Goal: Use online tool/utility: Use online tool/utility

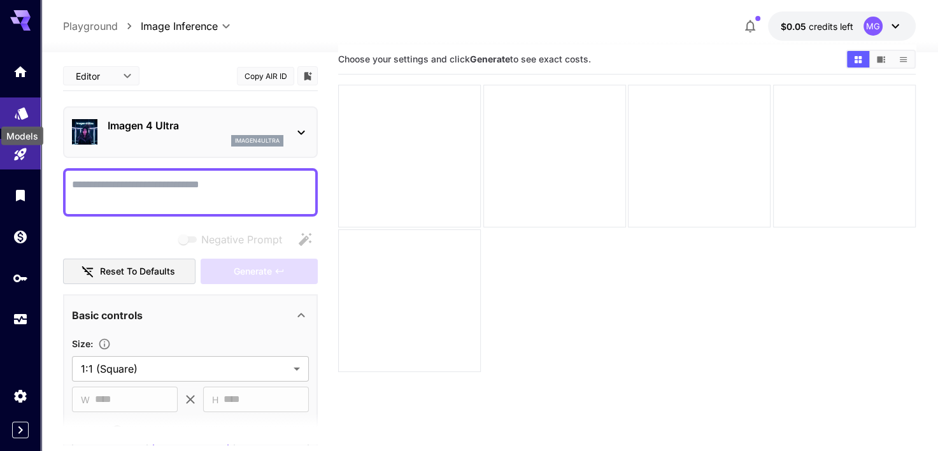
click at [22, 107] on icon "Models" at bounding box center [21, 109] width 13 height 12
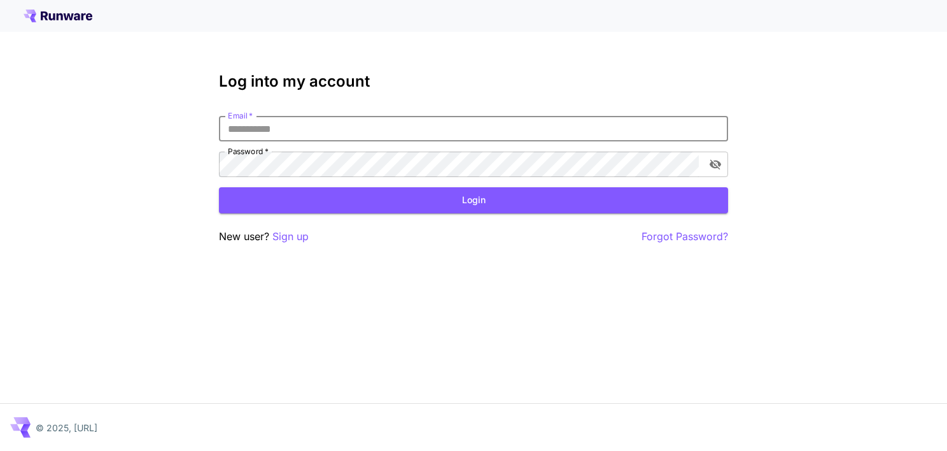
click at [313, 132] on input "Email   *" at bounding box center [473, 128] width 509 height 25
type input "**********"
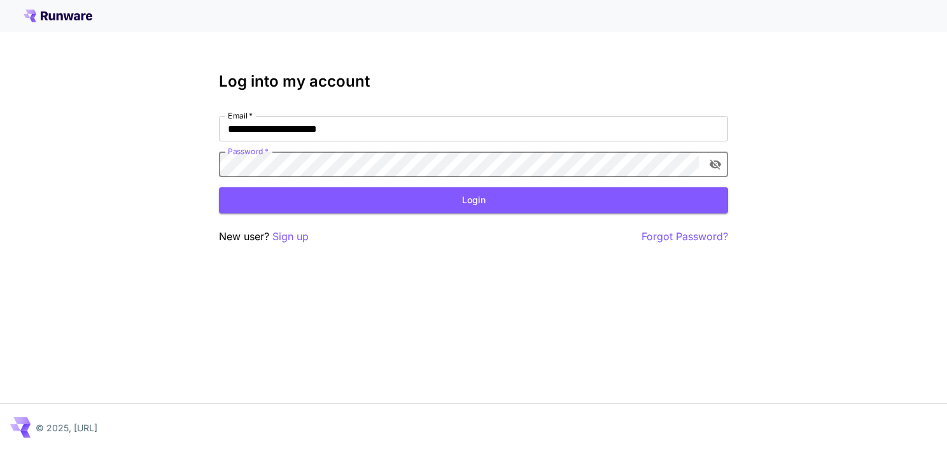
click button "Login" at bounding box center [473, 200] width 509 height 26
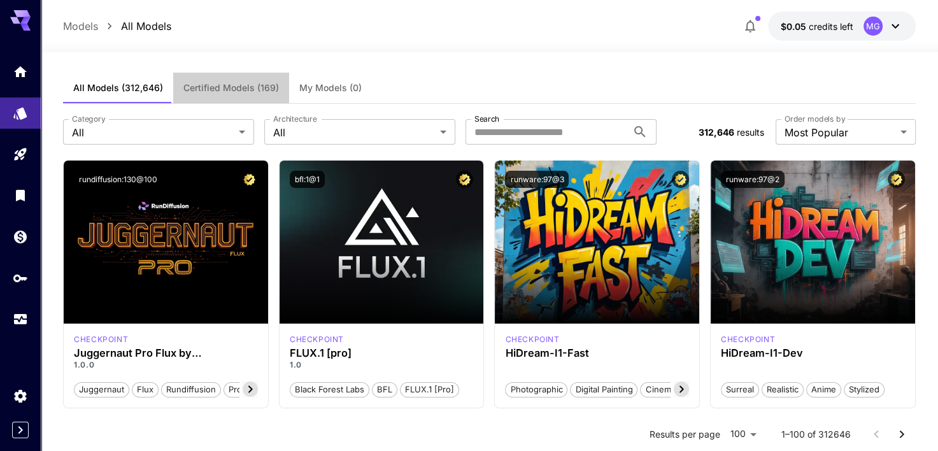
click at [255, 87] on span "Certified Models (169)" at bounding box center [230, 87] width 95 height 11
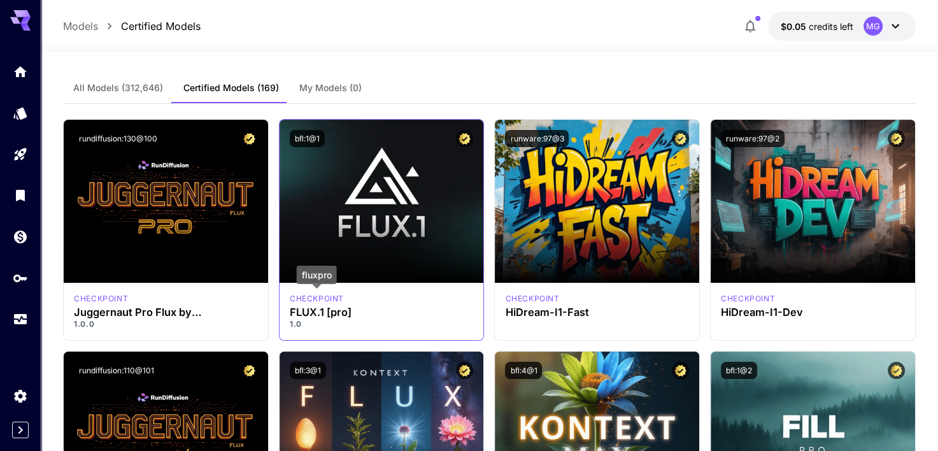
click at [320, 302] on p "checkpoint" at bounding box center [317, 298] width 54 height 11
click at [316, 297] on p "checkpoint" at bounding box center [317, 298] width 54 height 11
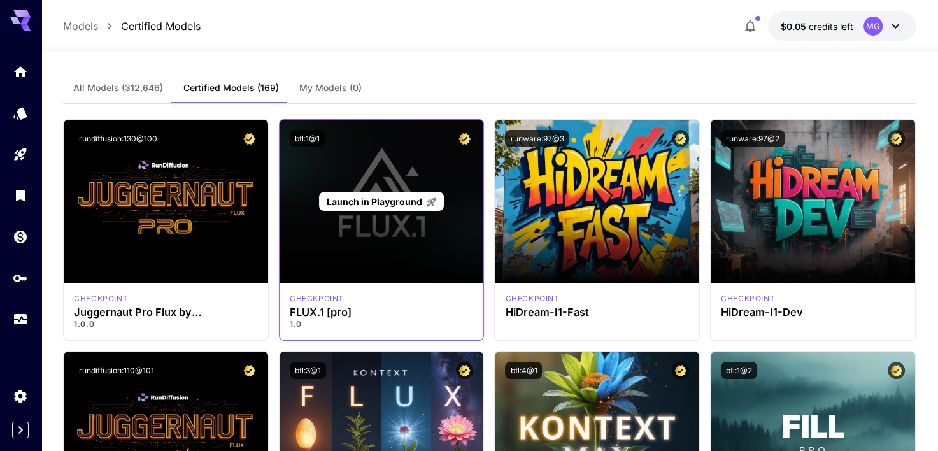
click at [381, 178] on div "Launch in Playground" at bounding box center [381, 201] width 204 height 163
click at [377, 201] on span "Launch in Playground" at bounding box center [374, 201] width 95 height 11
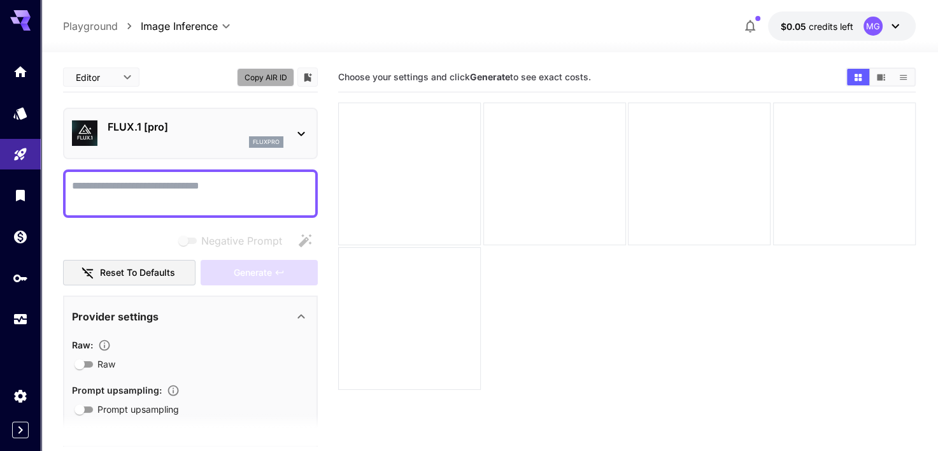
click at [262, 81] on button "Copy AIR ID" at bounding box center [265, 77] width 57 height 18
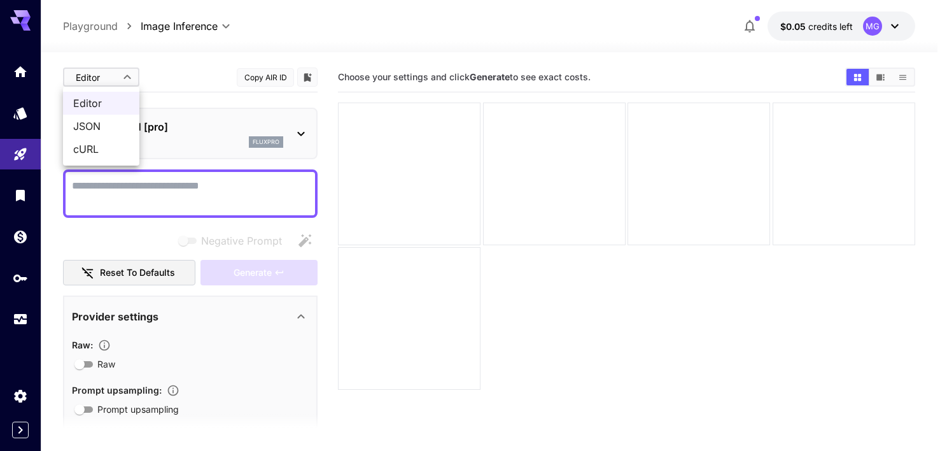
click at [104, 74] on body "**********" at bounding box center [473, 275] width 947 height 551
click at [99, 123] on span "JSON" at bounding box center [101, 125] width 56 height 15
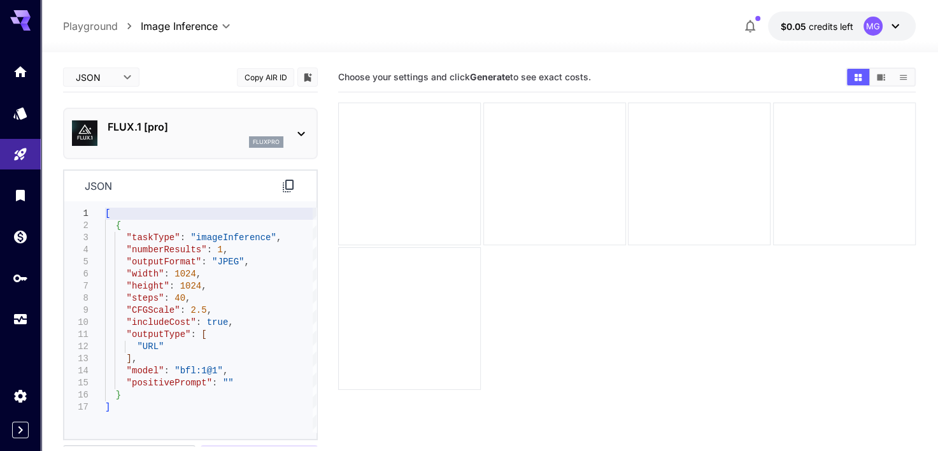
click at [305, 133] on icon at bounding box center [300, 133] width 15 height 15
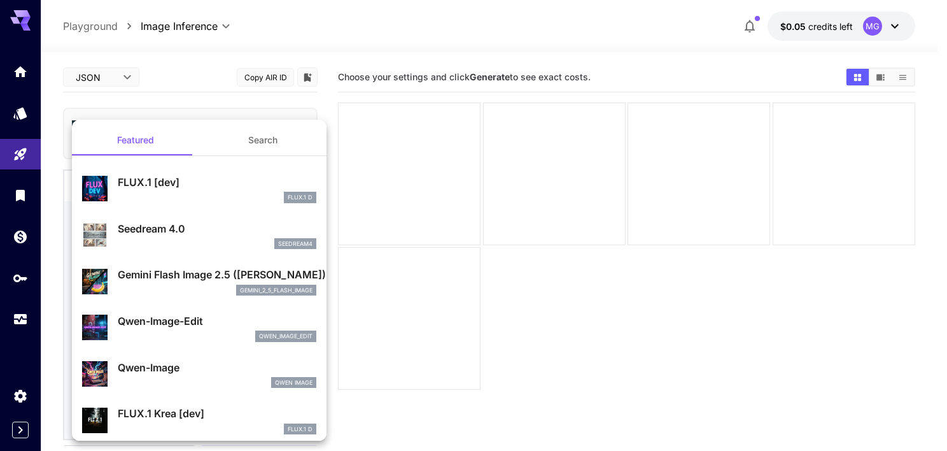
click at [129, 74] on div at bounding box center [473, 225] width 947 height 451
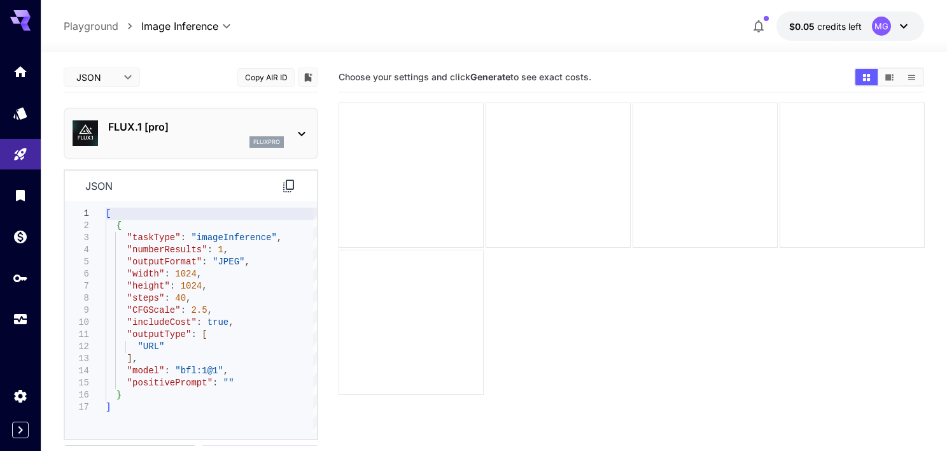
click at [129, 74] on body "**********" at bounding box center [473, 275] width 947 height 551
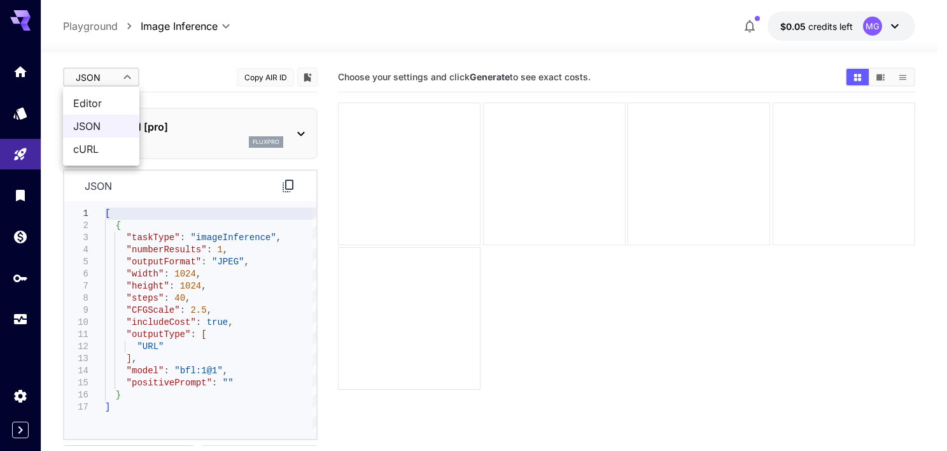
click at [129, 74] on div at bounding box center [473, 225] width 947 height 451
click at [129, 74] on body "**********" at bounding box center [473, 275] width 947 height 551
click at [119, 106] on span "Editor" at bounding box center [101, 102] width 56 height 15
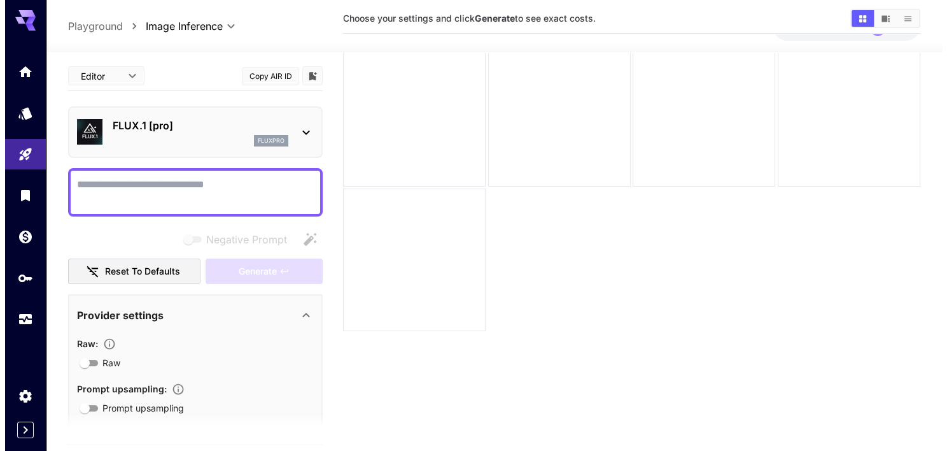
scroll to position [49, 0]
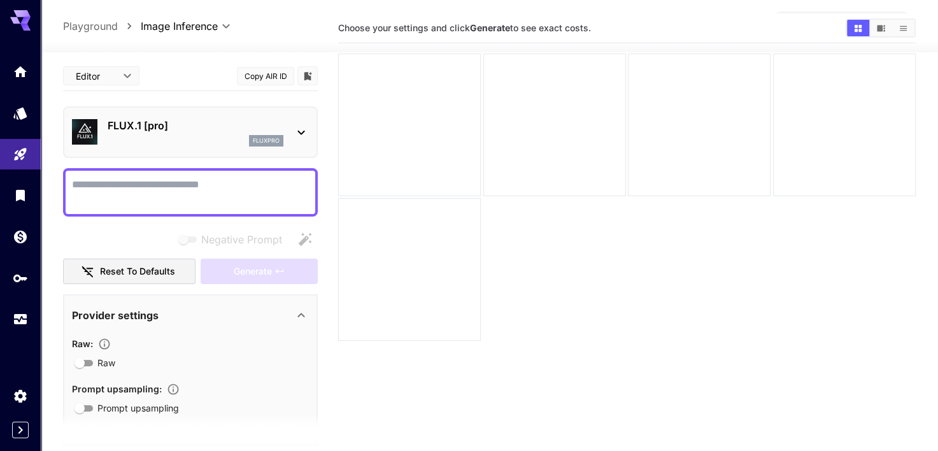
click at [309, 130] on div "FLUX.1 [pro] fluxpro" at bounding box center [190, 132] width 255 height 52
click at [295, 130] on icon at bounding box center [300, 132] width 15 height 15
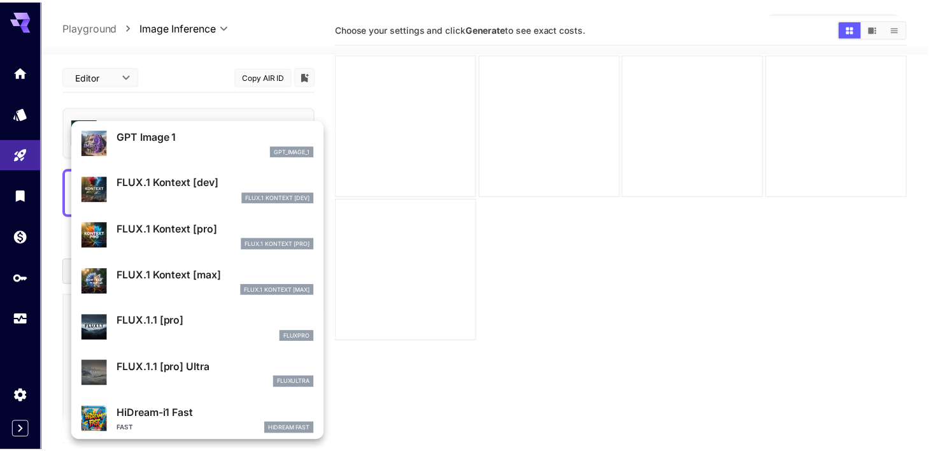
scroll to position [793, 0]
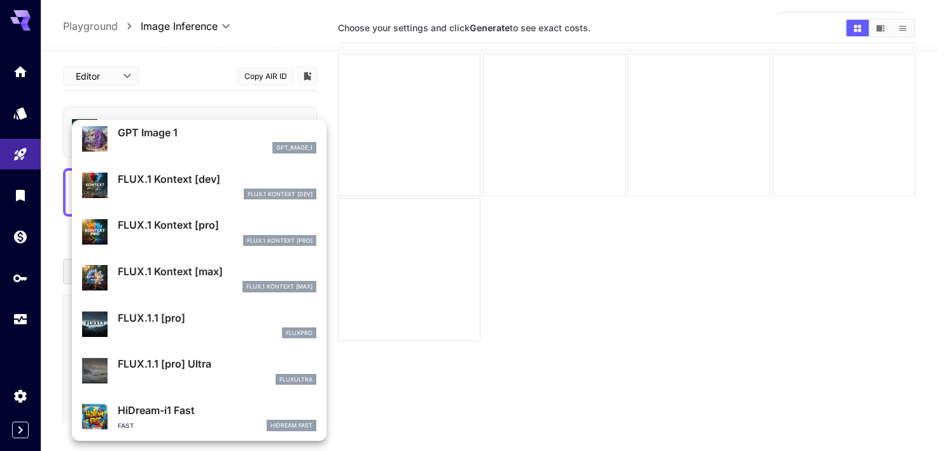
click at [224, 312] on p "FLUX.1.1 [pro]" at bounding box center [217, 317] width 199 height 15
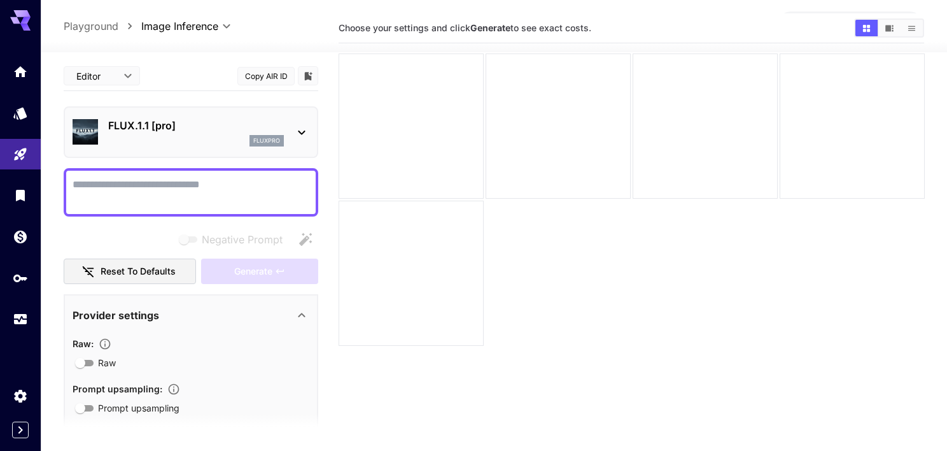
click at [130, 76] on body "**********" at bounding box center [473, 226] width 947 height 551
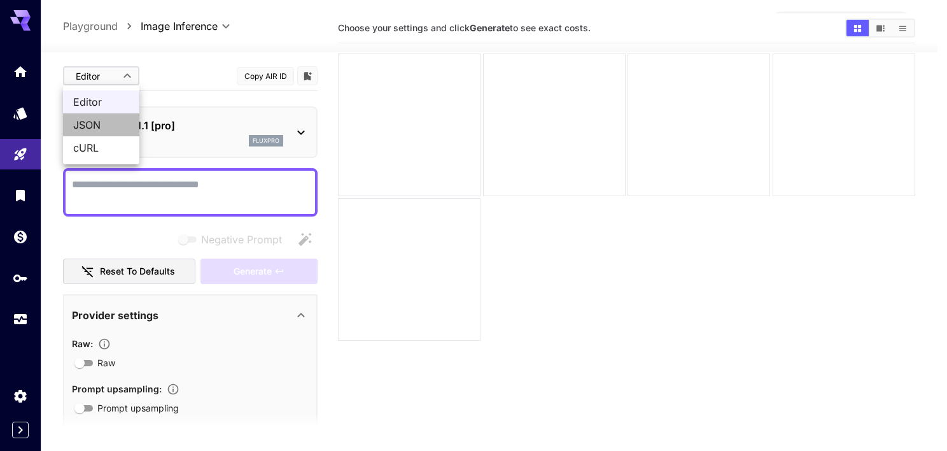
click at [116, 132] on span "JSON" at bounding box center [101, 124] width 56 height 15
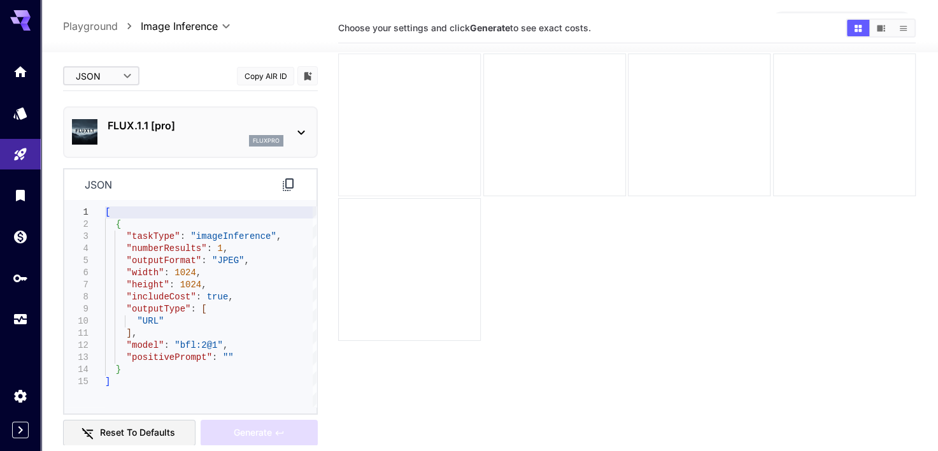
click at [448, 122] on div at bounding box center [409, 124] width 143 height 143
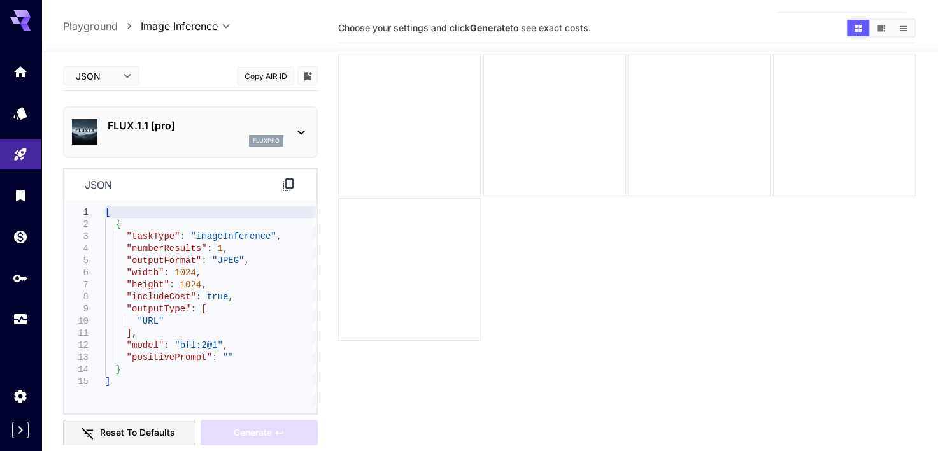
click at [448, 122] on div at bounding box center [409, 124] width 143 height 143
click at [440, 121] on div at bounding box center [409, 124] width 143 height 143
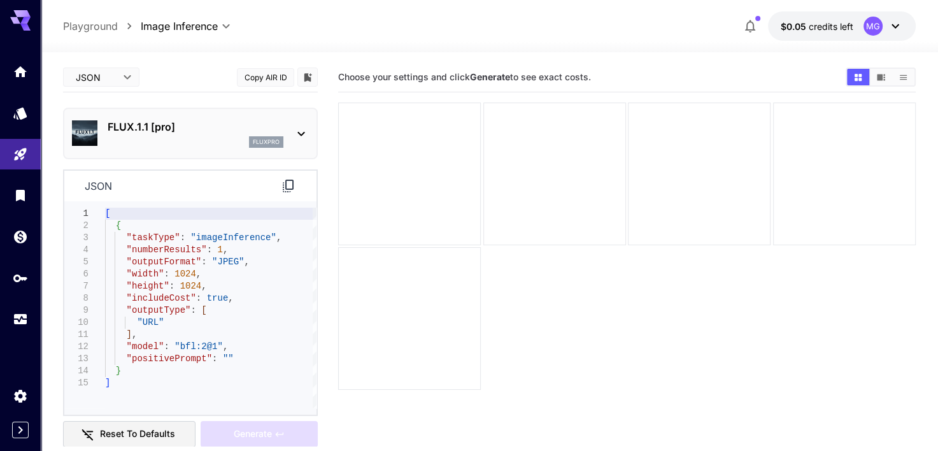
scroll to position [101, 0]
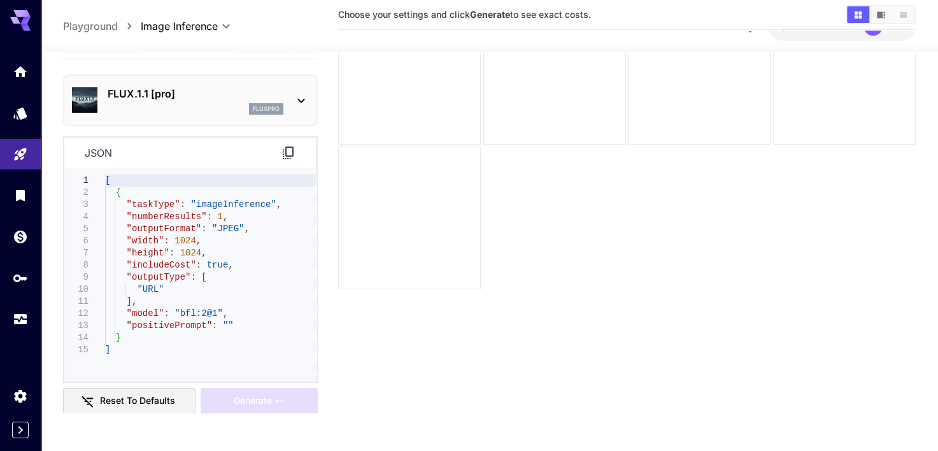
click at [305, 95] on icon at bounding box center [300, 100] width 15 height 15
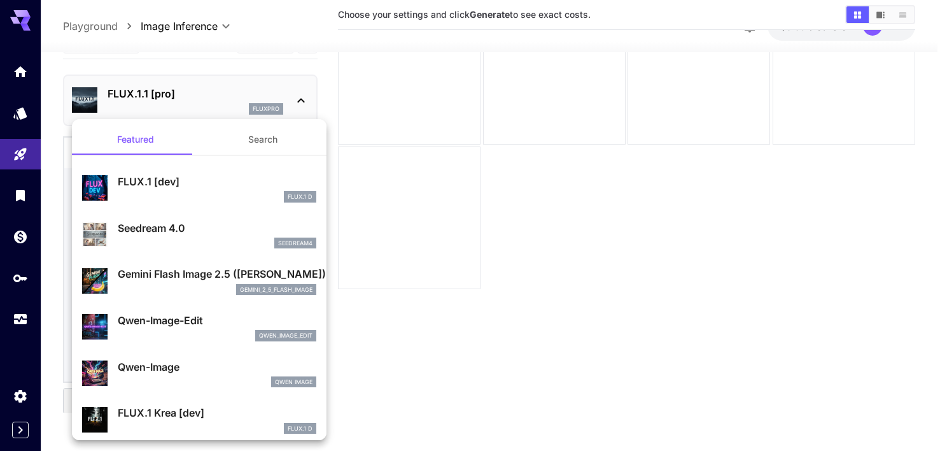
click at [305, 95] on div at bounding box center [473, 225] width 947 height 451
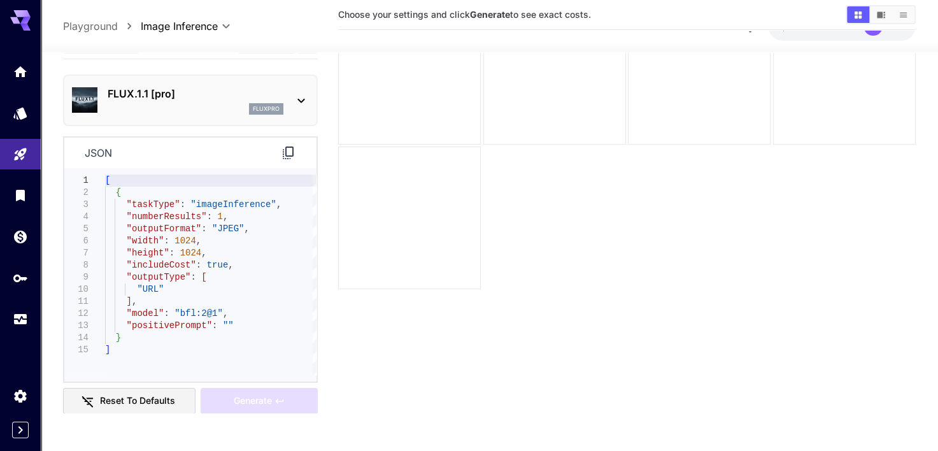
click at [106, 151] on p "json" at bounding box center [98, 152] width 27 height 15
click at [220, 169] on div "1 2 3 4 5 6 7 8 9 10 11 12 13 14 15 [ { "taskType" : "imageInference" , "number…" at bounding box center [190, 275] width 252 height 213
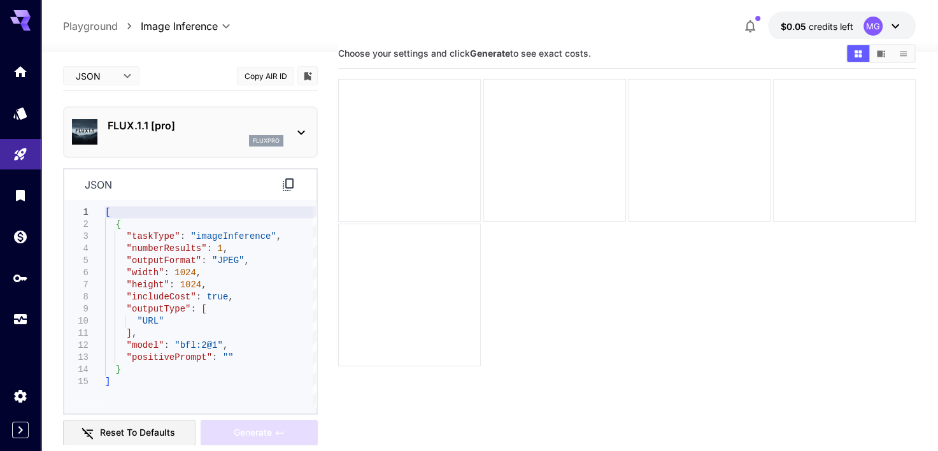
scroll to position [17, 0]
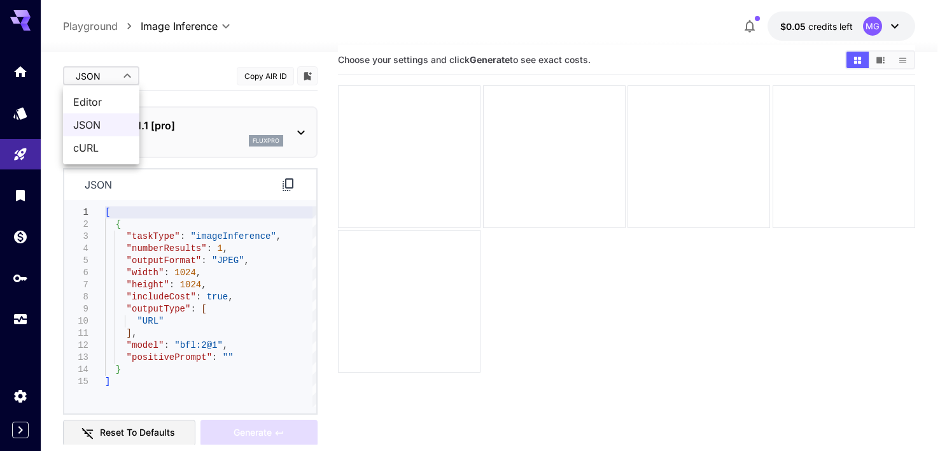
click at [114, 79] on body "**********" at bounding box center [473, 258] width 947 height 551
click at [111, 102] on span "Editor" at bounding box center [101, 101] width 56 height 15
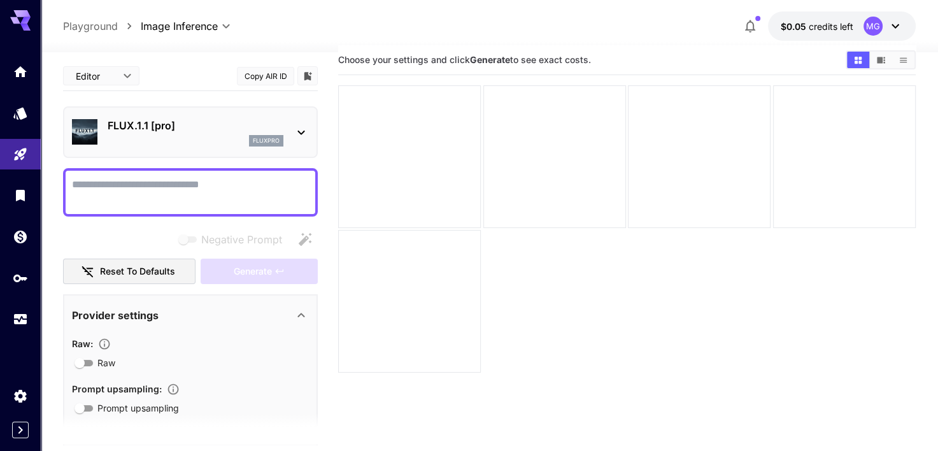
click at [135, 186] on textarea "Negative Prompt" at bounding box center [190, 192] width 237 height 31
click at [300, 316] on icon at bounding box center [300, 314] width 15 height 15
drag, startPoint x: 936, startPoint y: 356, endPoint x: 940, endPoint y: 379, distance: 23.2
click at [937, 379] on html "**********" at bounding box center [469, 258] width 938 height 551
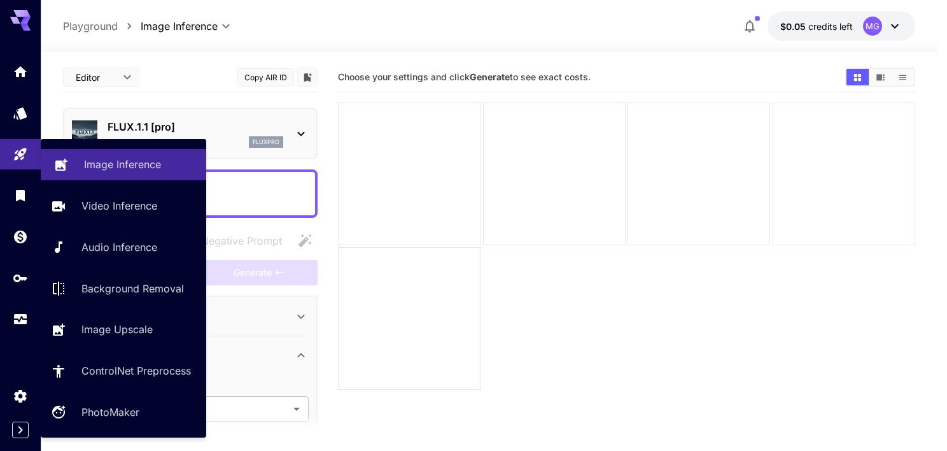
click at [143, 165] on p "Image Inference" at bounding box center [122, 164] width 77 height 15
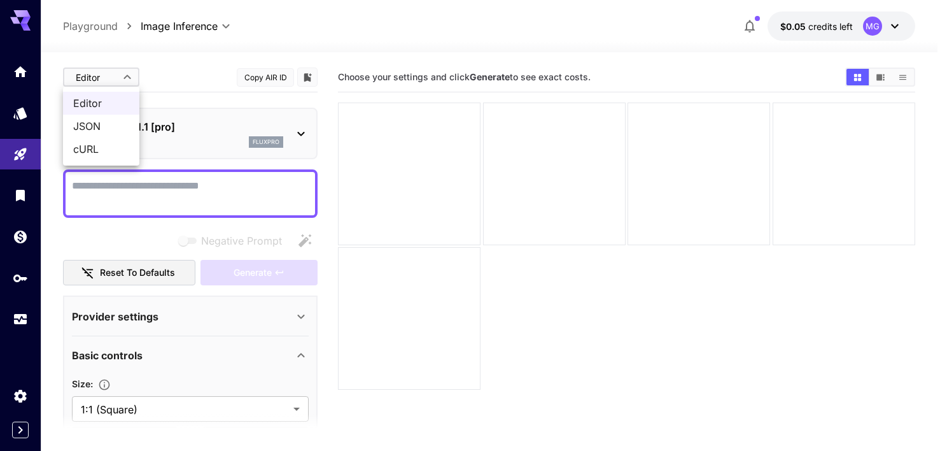
click at [109, 73] on body "**********" at bounding box center [473, 275] width 947 height 551
click at [102, 127] on span "JSON" at bounding box center [101, 125] width 56 height 15
type input "****"
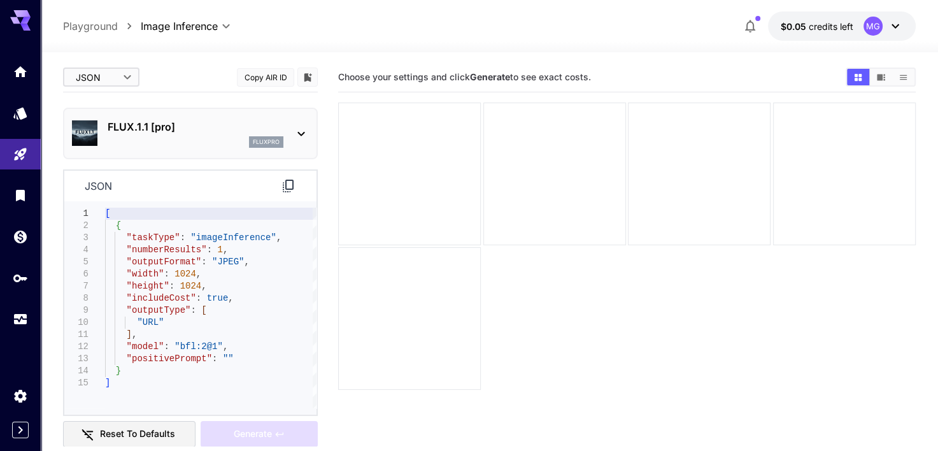
type textarea "**********"
drag, startPoint x: 121, startPoint y: 239, endPoint x: 286, endPoint y: 234, distance: 165.0
click at [286, 234] on div "[ { "taskType" : "imageInference" , "numberResults" : 1 , "outputFormat" : "JPE…" at bounding box center [210, 308] width 211 height 201
click at [405, 169] on div at bounding box center [409, 173] width 143 height 143
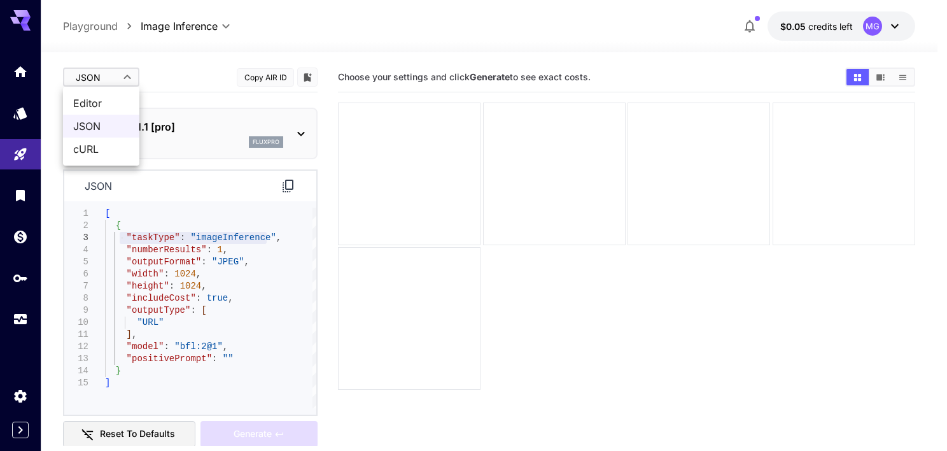
click at [133, 84] on body "**********" at bounding box center [473, 275] width 947 height 551
click at [123, 111] on li "Editor" at bounding box center [101, 103] width 76 height 23
type input "****"
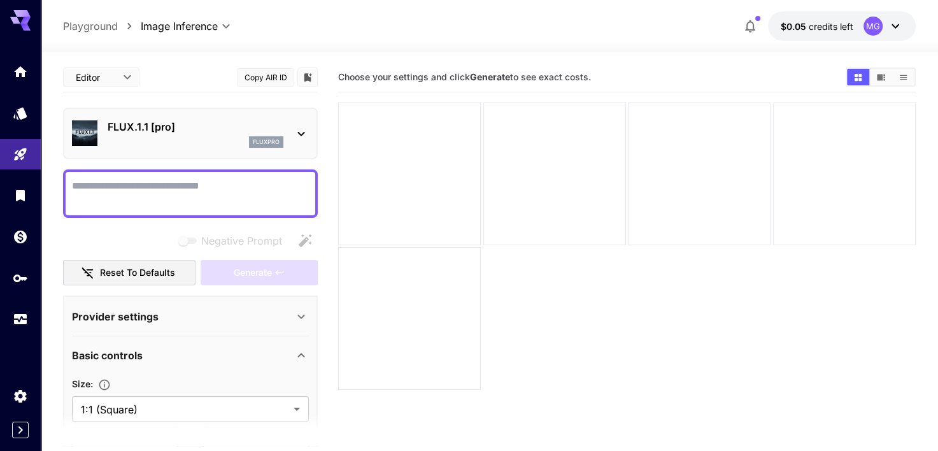
click at [204, 189] on textarea "Negative Prompt" at bounding box center [190, 193] width 237 height 31
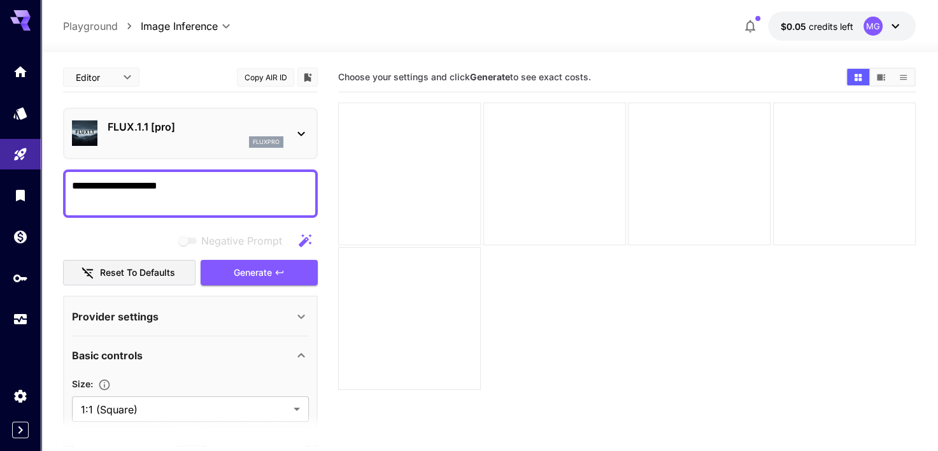
type textarea "**********"
click at [386, 171] on div at bounding box center [409, 173] width 143 height 143
click at [22, 78] on div "Home" at bounding box center [21, 92] width 37 height 29
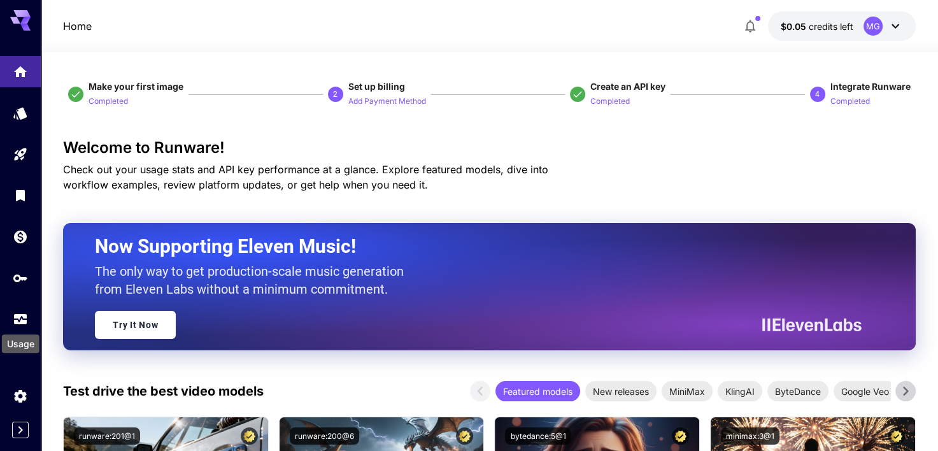
click at [22, 327] on div "Usage" at bounding box center [21, 339] width 40 height 29
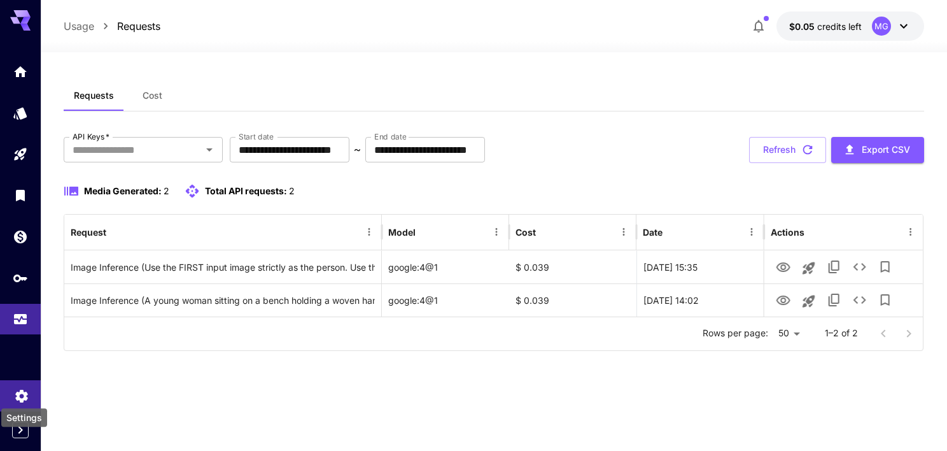
click at [18, 390] on icon "Settings" at bounding box center [21, 392] width 12 height 13
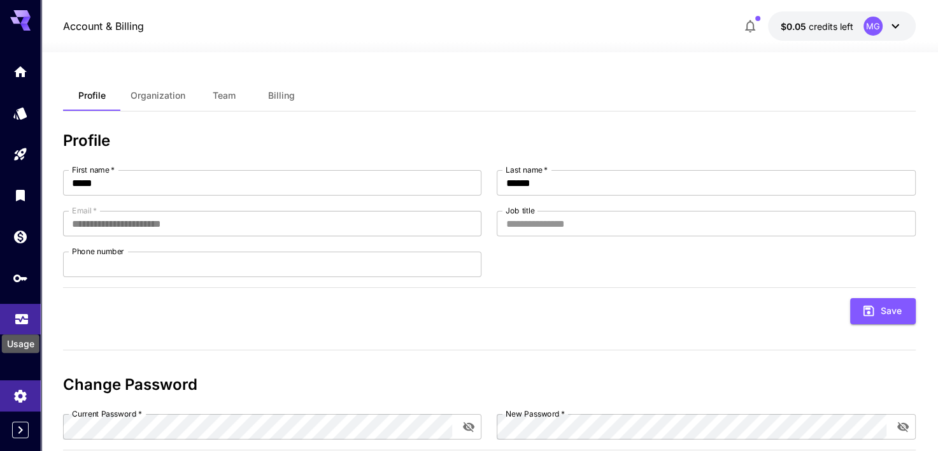
click at [20, 315] on icon "Usage" at bounding box center [21, 314] width 15 height 15
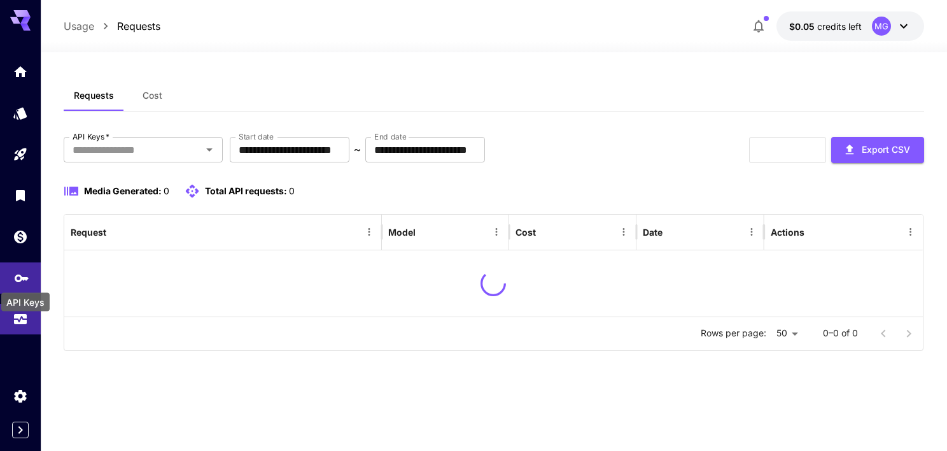
click at [20, 277] on icon "API Keys" at bounding box center [22, 274] width 14 height 8
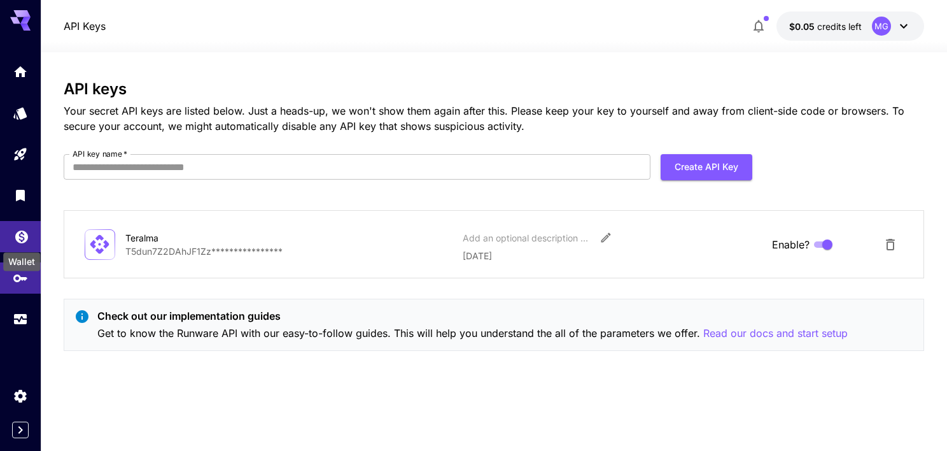
click at [19, 230] on icon "Wallet" at bounding box center [21, 233] width 13 height 13
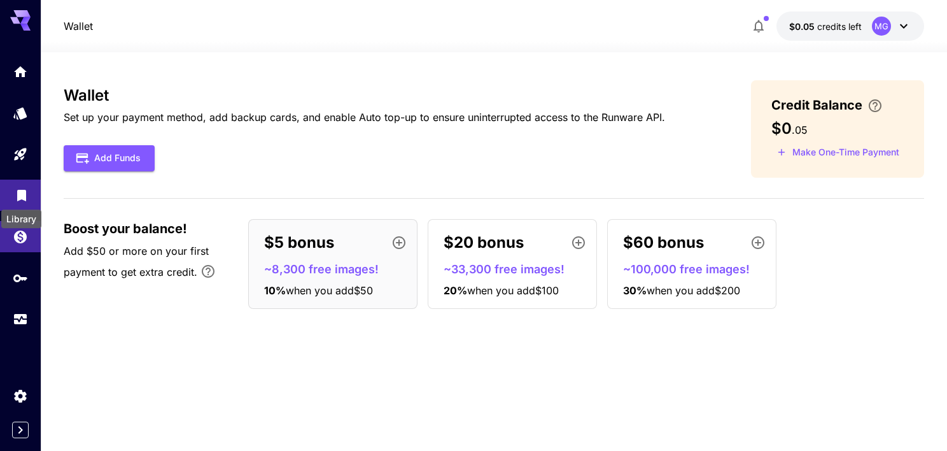
click at [19, 197] on icon "Library" at bounding box center [21, 191] width 9 height 11
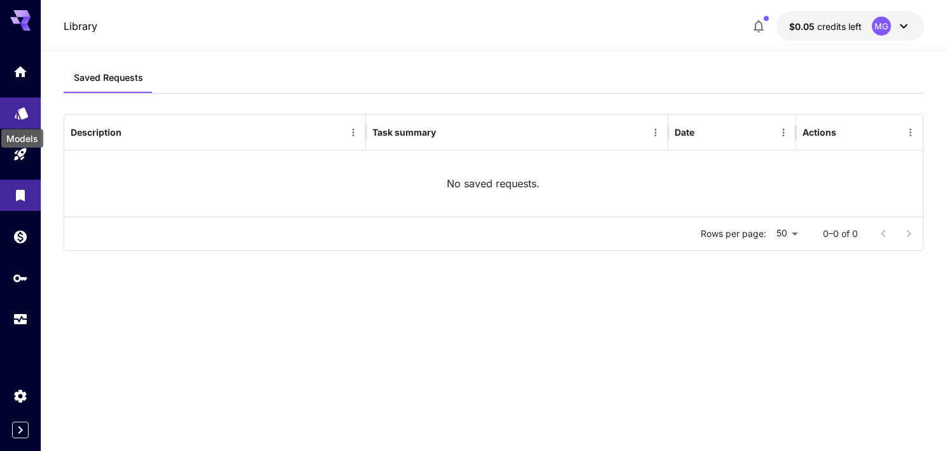
click at [23, 120] on link at bounding box center [20, 112] width 41 height 31
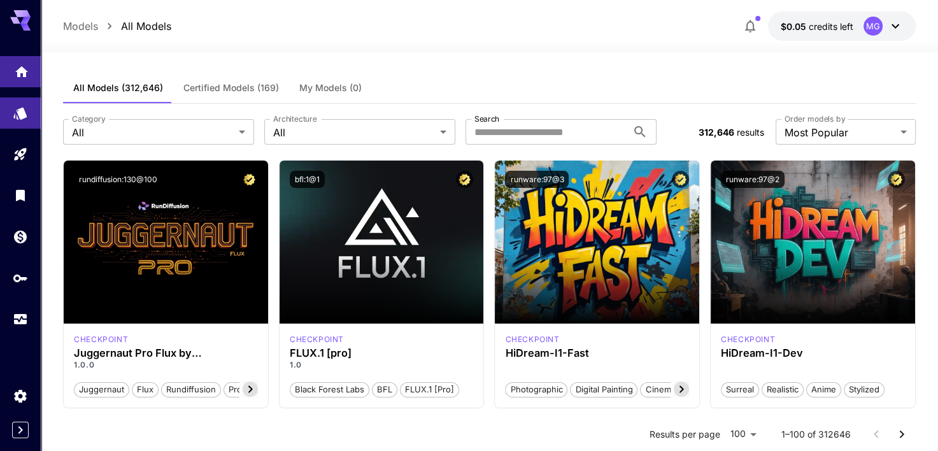
click at [31, 68] on link at bounding box center [20, 71] width 41 height 31
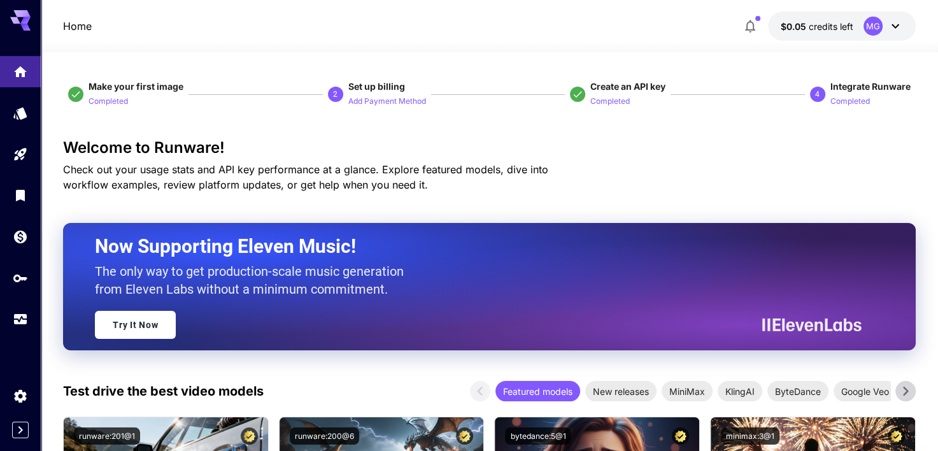
click at [22, 23] on icon at bounding box center [25, 20] width 10 height 7
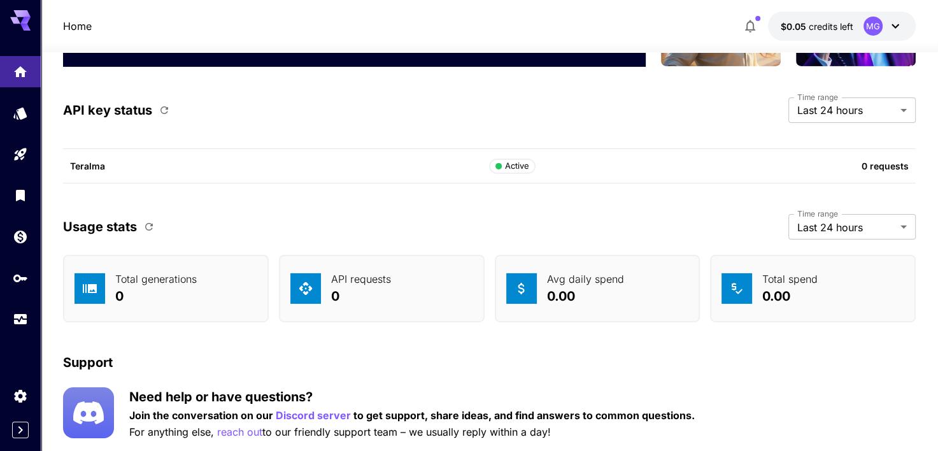
scroll to position [4132, 0]
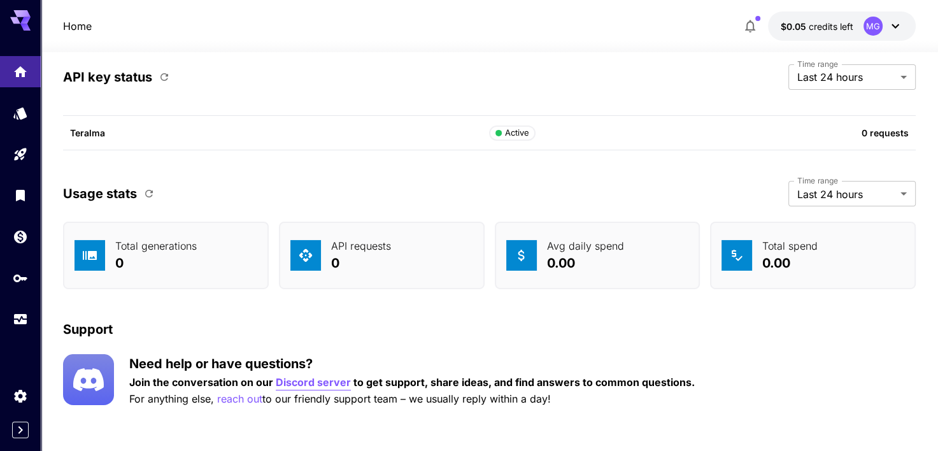
click at [316, 379] on p "Discord server" at bounding box center [313, 382] width 75 height 16
